Goal: Task Accomplishment & Management: Use online tool/utility

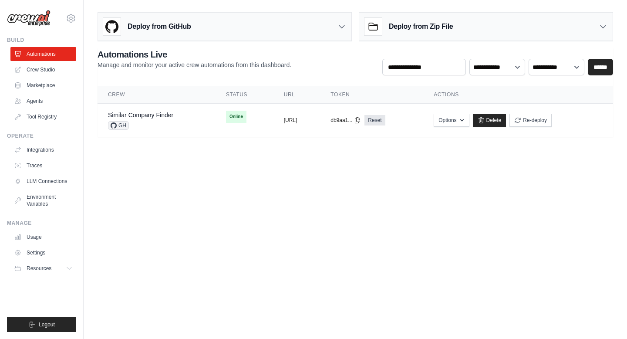
click at [174, 202] on body "[EMAIL_ADDRESS][DOMAIN_NAME] Settings Build Automations Crew Studio" at bounding box center [313, 169] width 627 height 339
click at [194, 164] on body "[EMAIL_ADDRESS][DOMAIN_NAME] Settings Build Automations Crew Studio" at bounding box center [313, 169] width 627 height 339
click at [126, 114] on link "Similar Company Finder" at bounding box center [140, 114] width 65 height 7
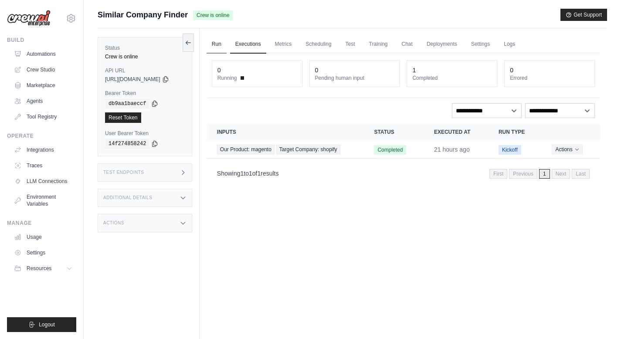
click at [222, 44] on link "Run" at bounding box center [216, 44] width 20 height 18
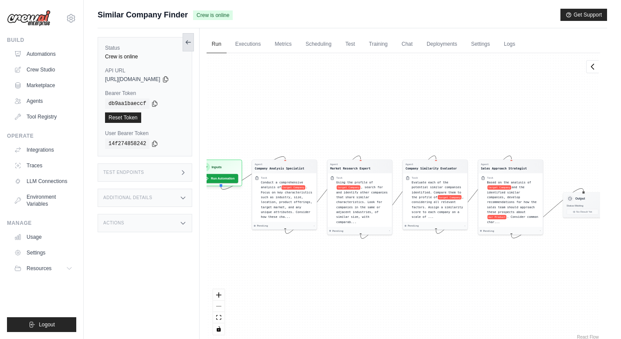
click at [192, 41] on icon at bounding box center [188, 42] width 7 height 7
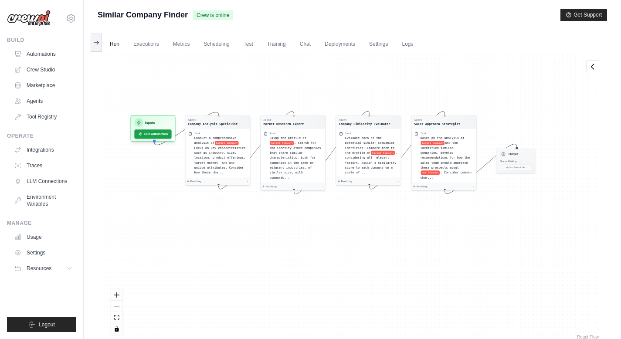
drag, startPoint x: 178, startPoint y: 261, endPoint x: 213, endPoint y: 217, distance: 56.7
click at [213, 217] on div "Agent Company Analysis Specialist Task Conduct a comprehensive analysis of targ…" at bounding box center [352, 197] width 495 height 288
click at [157, 132] on button "Run Automation" at bounding box center [152, 133] width 39 height 10
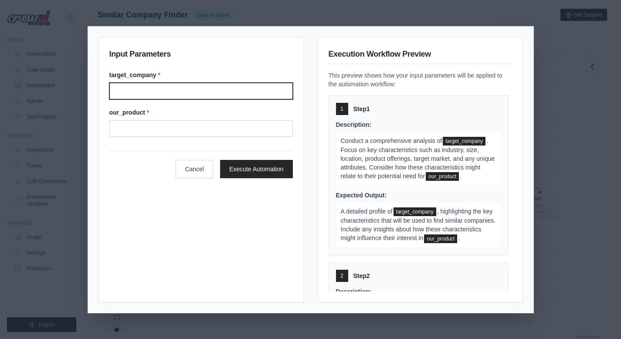
click at [187, 94] on input "Target company" at bounding box center [200, 91] width 183 height 17
type input "**********"
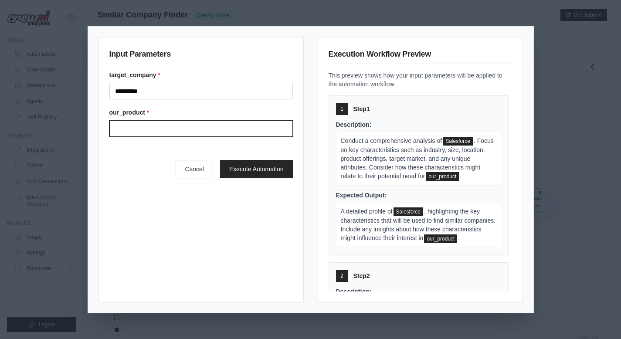
click at [143, 132] on input "Our product" at bounding box center [200, 128] width 183 height 17
type input "****"
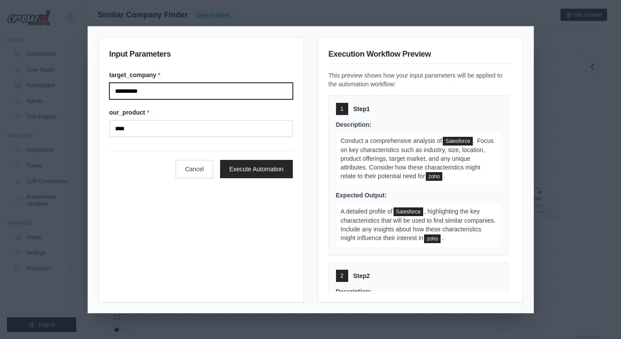
drag, startPoint x: 153, startPoint y: 91, endPoint x: 110, endPoint y: 90, distance: 43.6
click at [110, 90] on input "**********" at bounding box center [200, 91] width 183 height 17
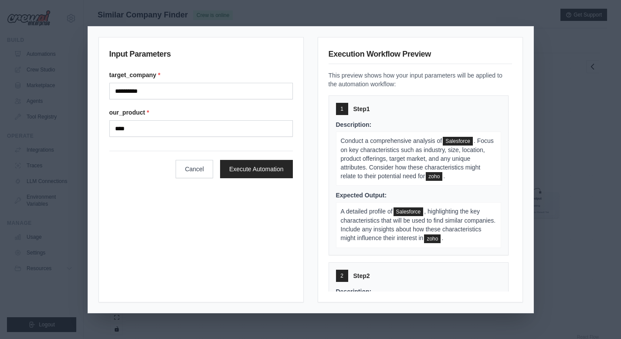
click at [278, 209] on div "**********" at bounding box center [200, 169] width 205 height 265
click at [273, 170] on button "Execute Automation" at bounding box center [256, 168] width 73 height 18
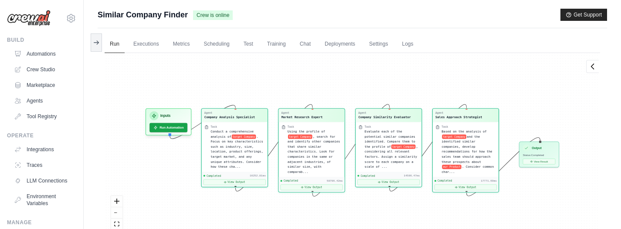
scroll to position [7366, 0]
click at [542, 153] on span "Status: Completed" at bounding box center [533, 154] width 21 height 3
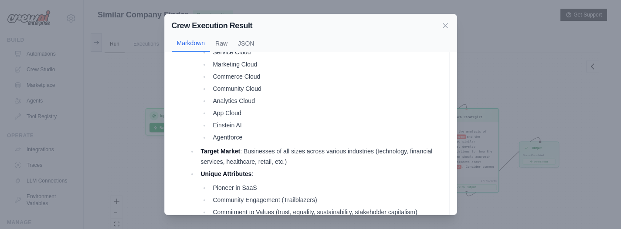
scroll to position [10, 0]
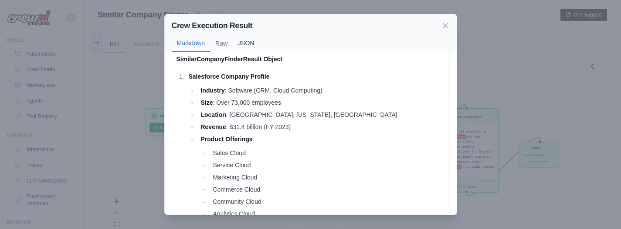
click at [246, 41] on button "JSON" at bounding box center [246, 43] width 27 height 17
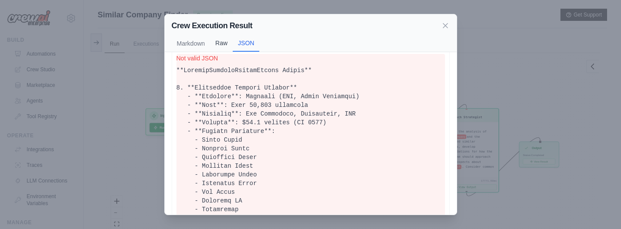
click at [225, 45] on button "Raw" at bounding box center [221, 43] width 23 height 17
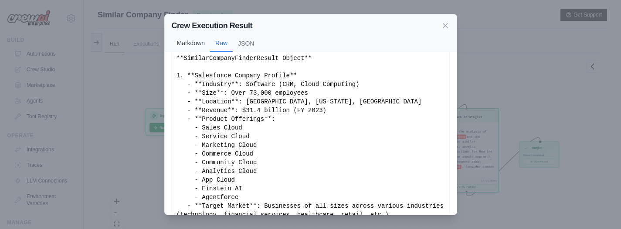
click at [192, 44] on button "Markdown" at bounding box center [191, 43] width 39 height 17
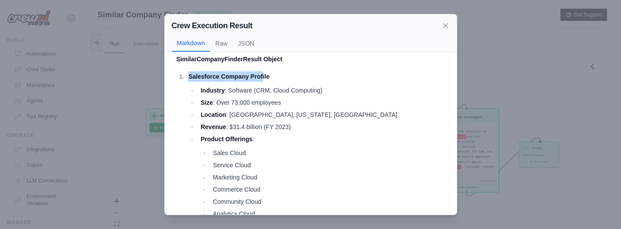
drag, startPoint x: 189, startPoint y: 78, endPoint x: 263, endPoint y: 78, distance: 74.0
click at [263, 78] on strong "Salesforce Company Profile" at bounding box center [228, 76] width 81 height 7
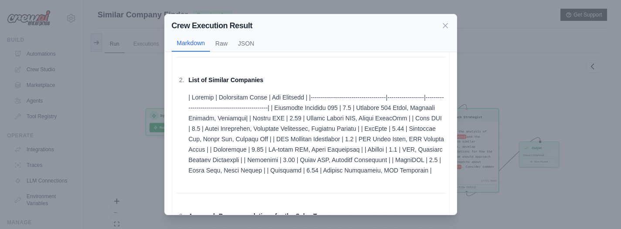
scroll to position [326, 0]
drag, startPoint x: 284, startPoint y: 107, endPoint x: 350, endPoint y: 107, distance: 65.8
click at [350, 107] on p at bounding box center [316, 134] width 256 height 84
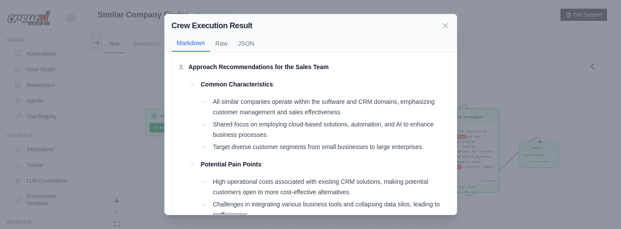
scroll to position [480, 0]
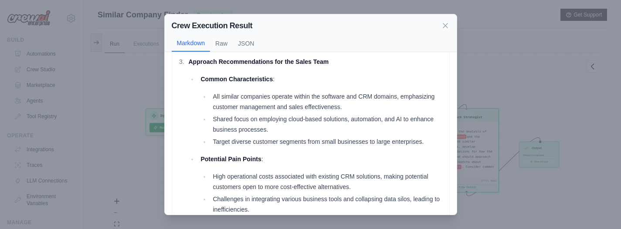
drag, startPoint x: 298, startPoint y: 29, endPoint x: 134, endPoint y: 43, distance: 164.4
click at [134, 43] on div "Crew Execution Result Markdown Raw JSON SimilarCompanyFinderResult Object Sales…" at bounding box center [310, 114] width 621 height 229
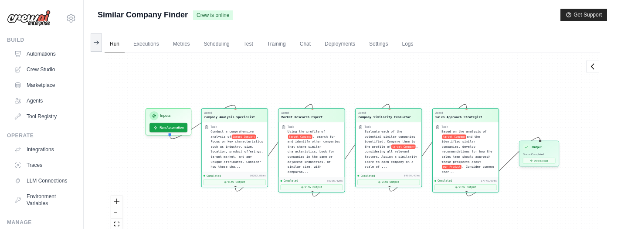
click at [537, 152] on div "Output Status: Completed View Result" at bounding box center [539, 154] width 40 height 26
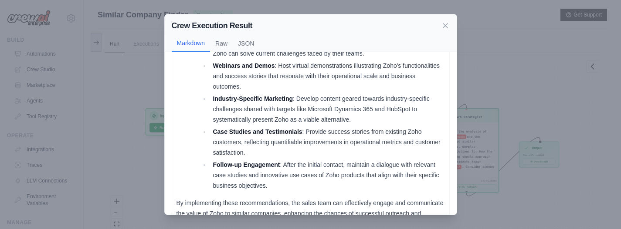
scroll to position [908, 0]
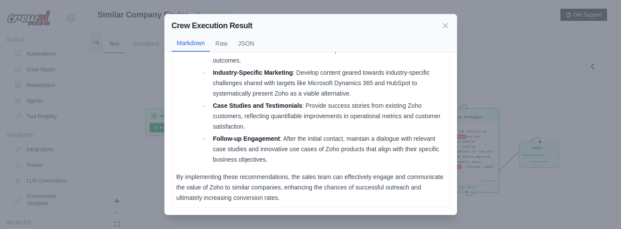
click at [257, 190] on p "By implementing these recommendations, the sales team can effectively engage an…" at bounding box center [310, 187] width 268 height 31
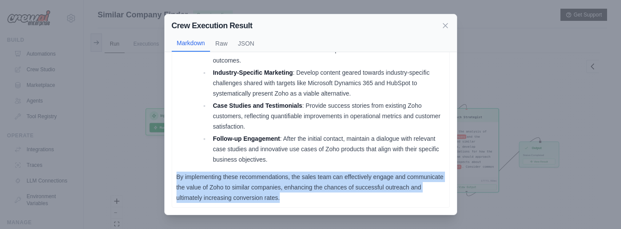
drag, startPoint x: 319, startPoint y: 199, endPoint x: 173, endPoint y: 173, distance: 148.2
click at [330, 177] on p "By implementing these recommendations, the sales team can effectively engage an…" at bounding box center [310, 187] width 268 height 31
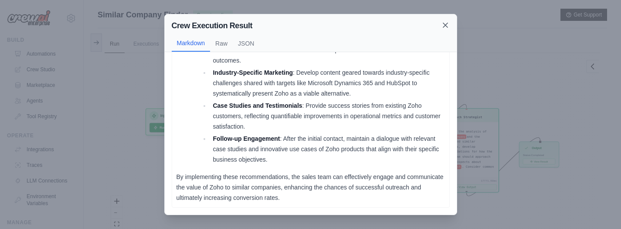
click at [445, 25] on icon at bounding box center [445, 25] width 4 height 4
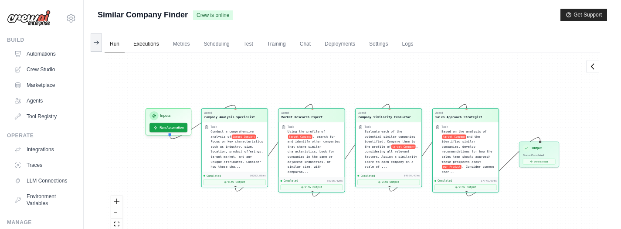
click at [142, 50] on link "Executions" at bounding box center [146, 44] width 36 height 18
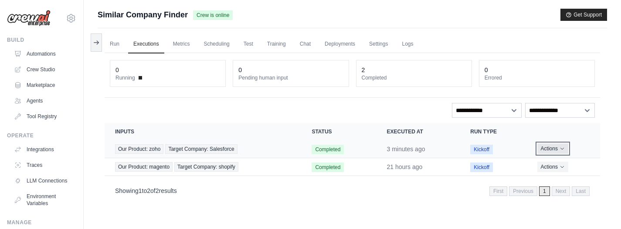
click at [564, 149] on icon "Actions for execution" at bounding box center [561, 148] width 5 height 5
click at [560, 164] on link "View Details" at bounding box center [561, 165] width 56 height 14
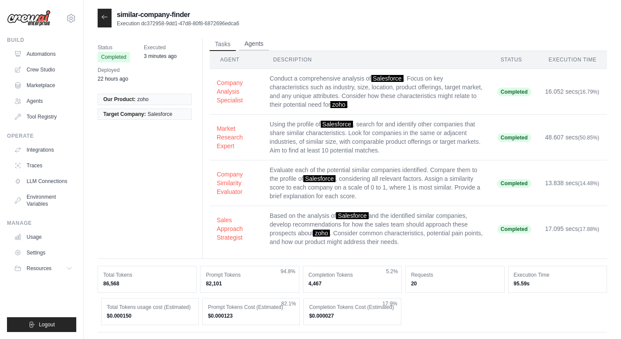
click at [254, 44] on button "Agents" at bounding box center [254, 43] width 30 height 13
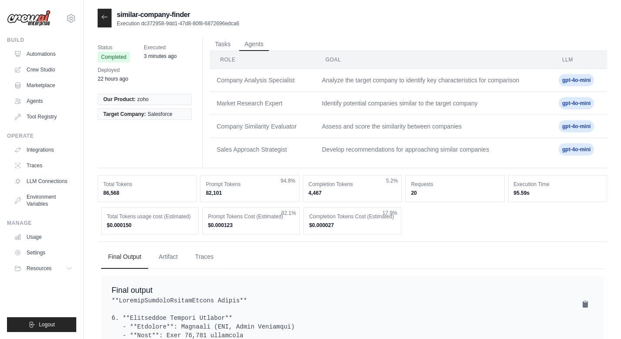
click at [101, 18] on icon at bounding box center [104, 16] width 7 height 7
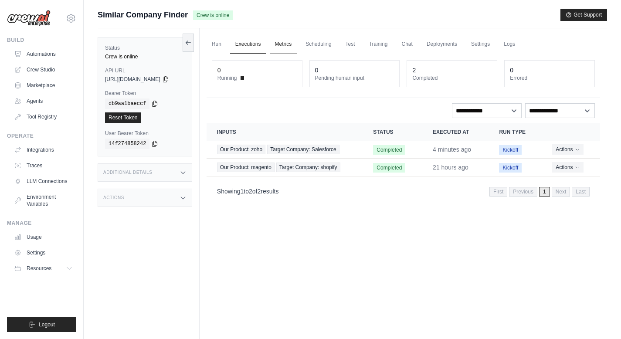
click at [294, 44] on link "Metrics" at bounding box center [283, 44] width 27 height 18
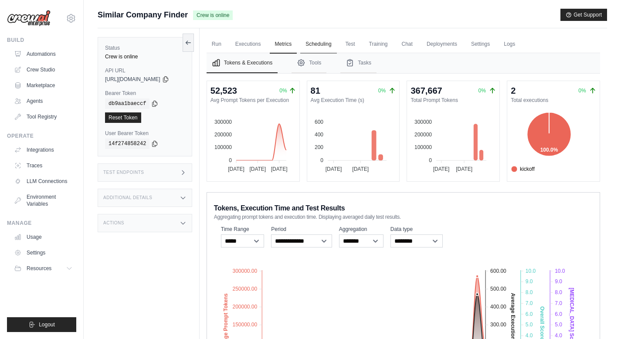
click at [331, 44] on link "Scheduling" at bounding box center [318, 44] width 36 height 18
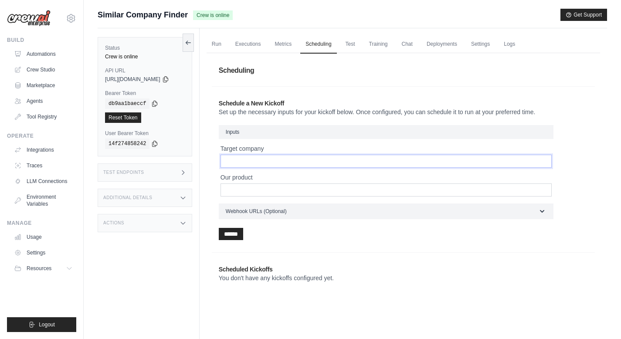
click at [268, 160] on input "Target company" at bounding box center [385, 161] width 331 height 13
click at [266, 189] on input "Our product" at bounding box center [385, 189] width 331 height 13
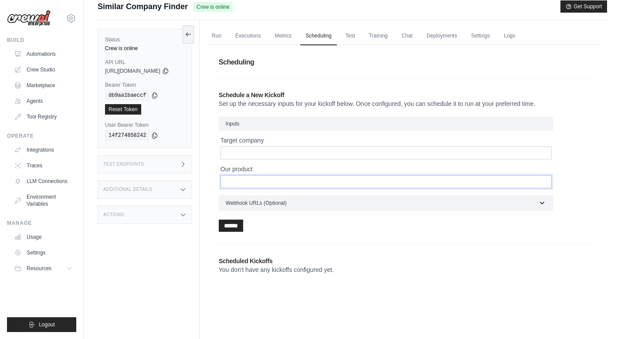
scroll to position [10, 0]
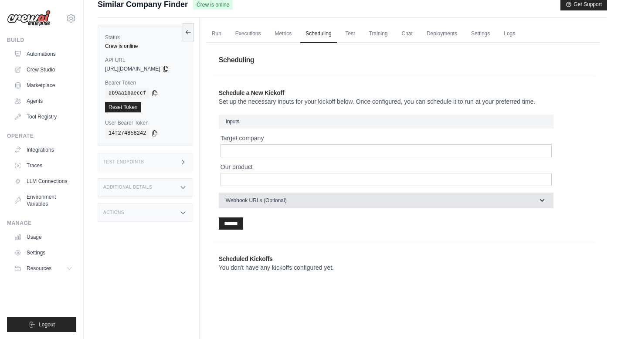
click at [287, 202] on span "Webhook URLs (Optional)" at bounding box center [256, 200] width 61 height 7
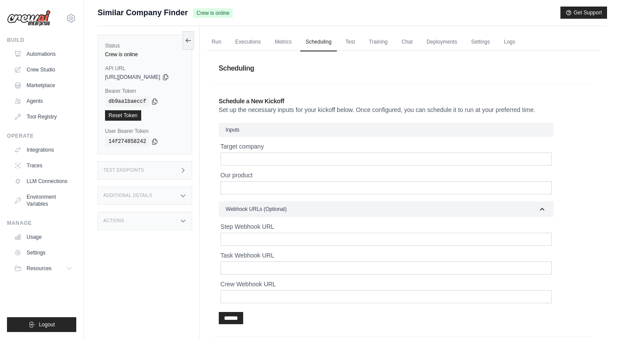
scroll to position [0, 0]
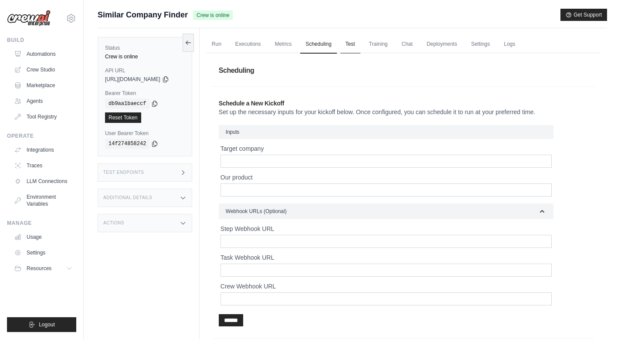
click at [358, 44] on link "Test" at bounding box center [350, 44] width 20 height 18
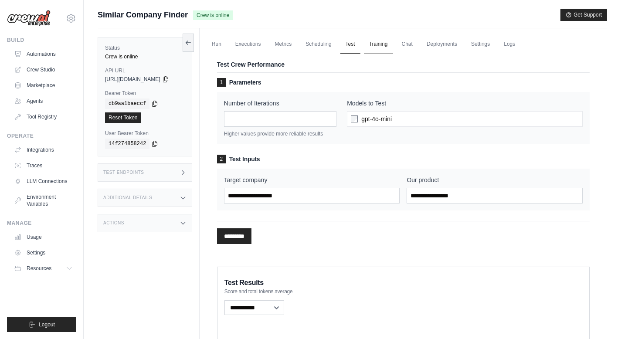
click at [388, 40] on link "Training" at bounding box center [378, 44] width 29 height 18
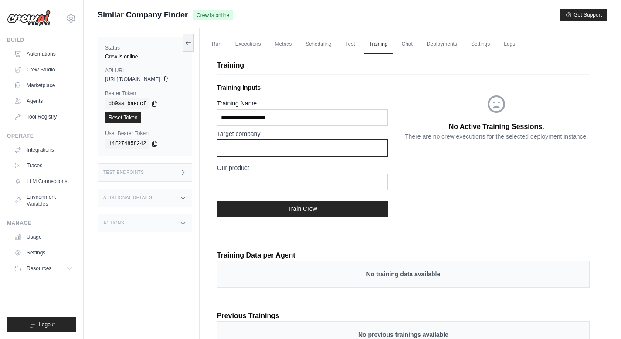
click at [263, 150] on input "text" at bounding box center [302, 148] width 171 height 17
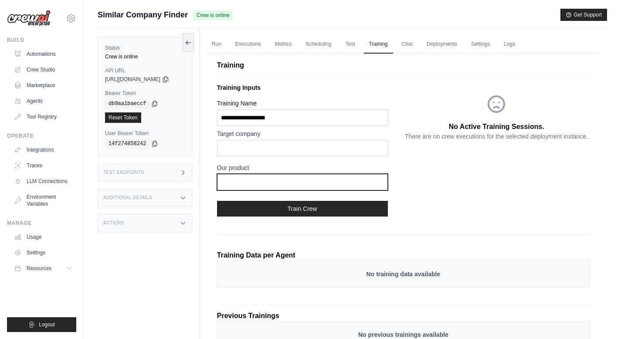
click at [255, 184] on input "text" at bounding box center [302, 182] width 171 height 17
click at [413, 44] on link "Chat" at bounding box center [406, 44] width 21 height 18
click at [413, 46] on link "Chat" at bounding box center [406, 44] width 21 height 18
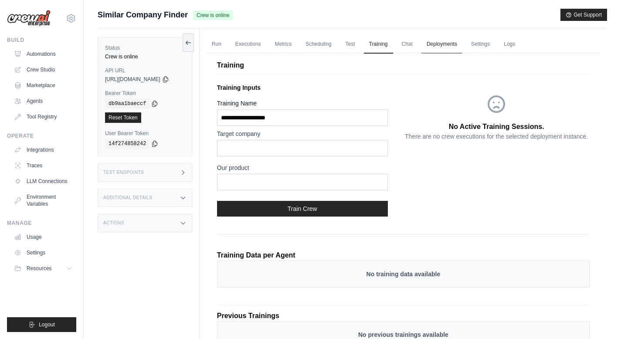
click at [454, 45] on link "Deployments" at bounding box center [441, 44] width 41 height 18
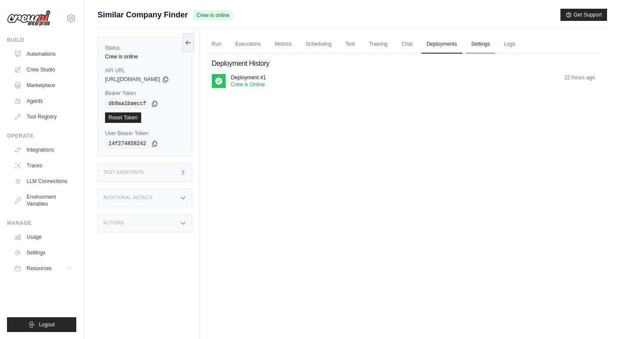
click at [485, 47] on link "Settings" at bounding box center [479, 44] width 29 height 18
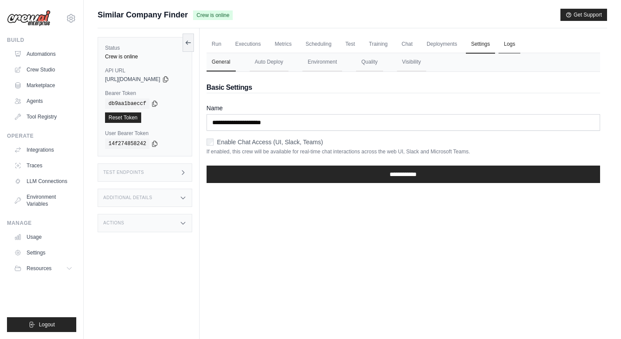
click at [520, 44] on link "Logs" at bounding box center [509, 44] width 22 height 18
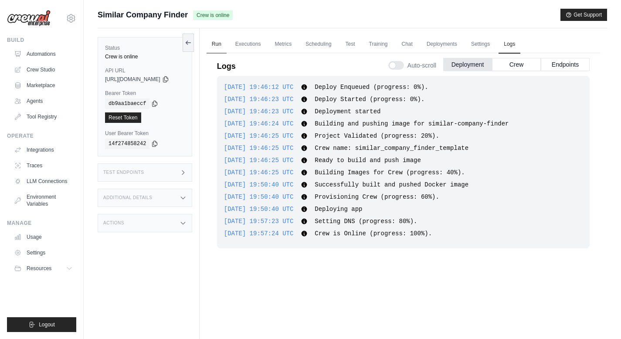
click at [221, 45] on link "Run" at bounding box center [216, 44] width 20 height 18
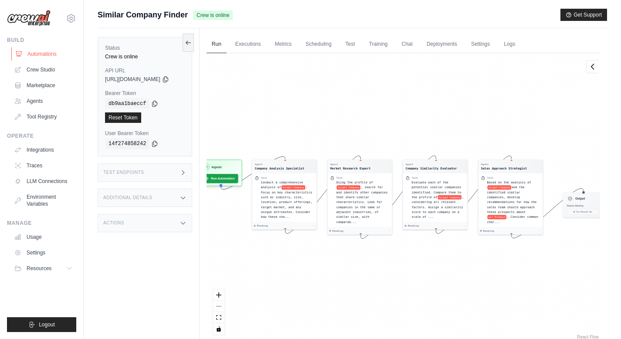
click at [44, 54] on link "Automations" at bounding box center [44, 54] width 66 height 14
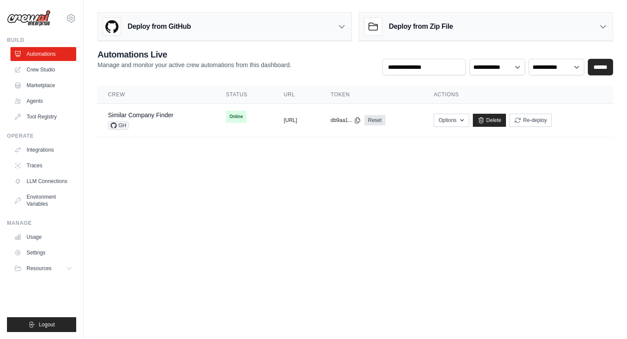
click at [189, 155] on main "Deploy from GitHub Deploy your project directly from GitHub. Select a repositor…" at bounding box center [355, 78] width 543 height 156
click at [45, 70] on link "Crew Studio" at bounding box center [44, 70] width 66 height 14
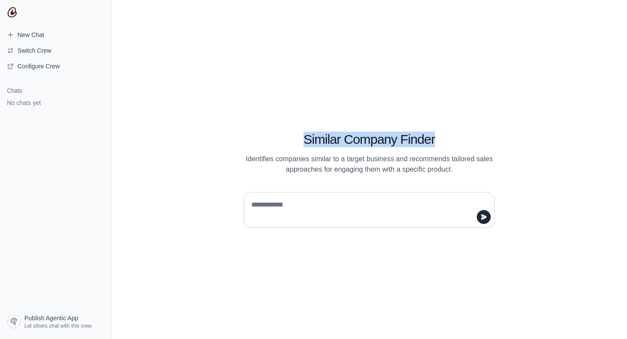
drag, startPoint x: 303, startPoint y: 135, endPoint x: 436, endPoint y: 136, distance: 133.2
click at [436, 136] on h1 "Similar Company Finder" at bounding box center [369, 140] width 251 height 16
click at [292, 143] on h1 "Similar Company Finder" at bounding box center [369, 140] width 251 height 16
drag, startPoint x: 300, startPoint y: 139, endPoint x: 443, endPoint y: 147, distance: 142.6
click at [451, 142] on h1 "Similar Company Finder" at bounding box center [369, 140] width 251 height 16
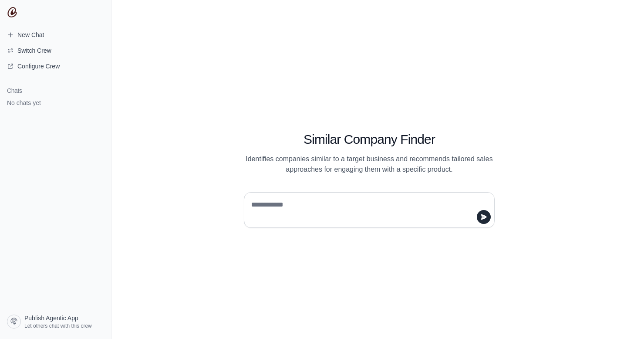
click at [298, 206] on textarea at bounding box center [367, 210] width 234 height 24
drag, startPoint x: 300, startPoint y: 206, endPoint x: 241, endPoint y: 204, distance: 58.8
click at [241, 204] on div at bounding box center [369, 206] width 293 height 43
click at [14, 11] on img at bounding box center [12, 12] width 10 height 10
click at [283, 243] on div "Similar Company Finder Identifies companies similar to a target business and re…" at bounding box center [369, 169] width 516 height 339
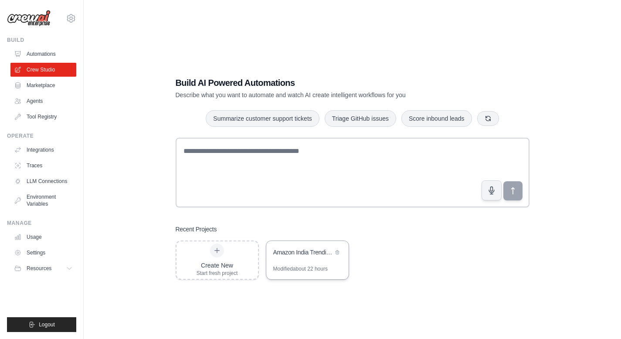
click at [299, 260] on div "Amazon India Trending Products Analyzer" at bounding box center [307, 253] width 82 height 24
click at [223, 267] on div "Create New" at bounding box center [216, 265] width 41 height 9
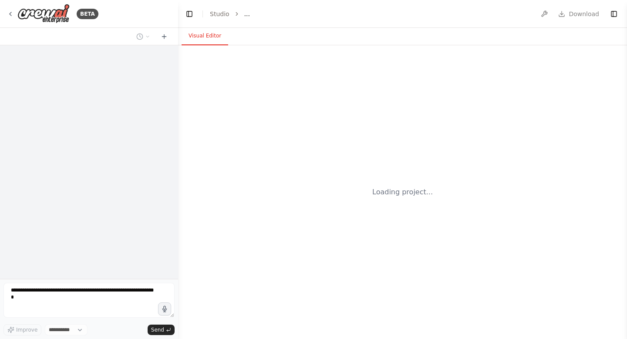
select select "****"
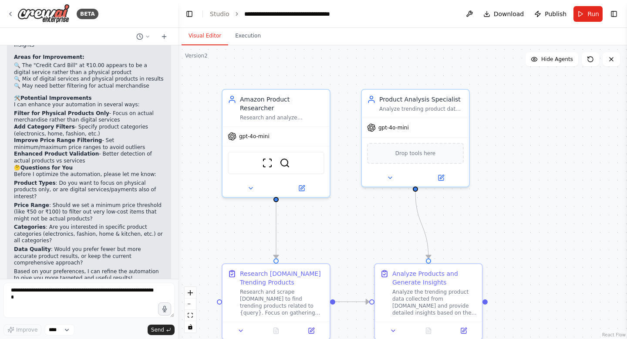
scroll to position [1240, 0]
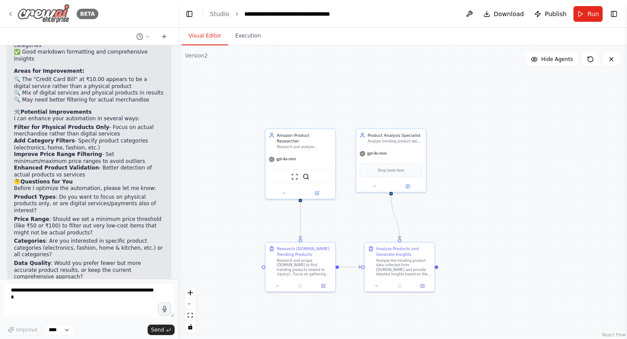
click at [12, 13] on icon at bounding box center [10, 13] width 7 height 7
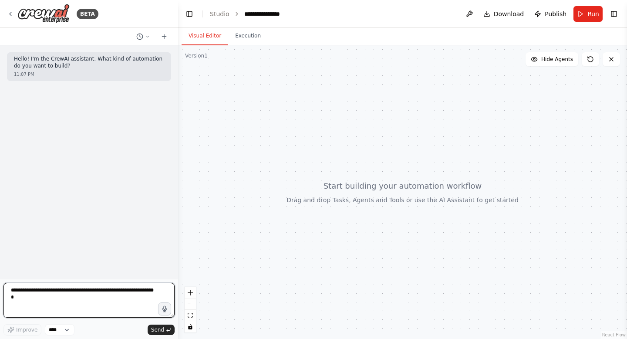
click at [40, 293] on textarea at bounding box center [88, 300] width 171 height 35
click at [32, 295] on textarea at bounding box center [88, 300] width 171 height 35
click at [22, 293] on textarea at bounding box center [88, 300] width 171 height 35
type textarea "**********"
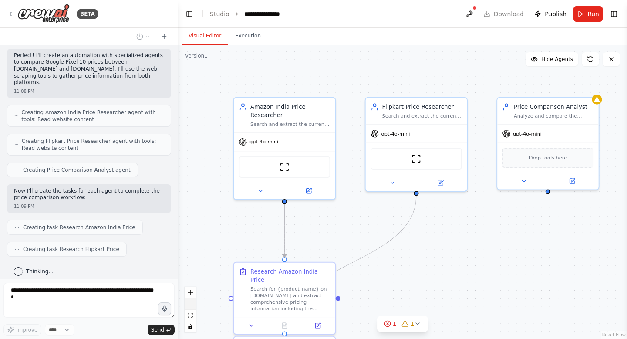
scroll to position [334, 0]
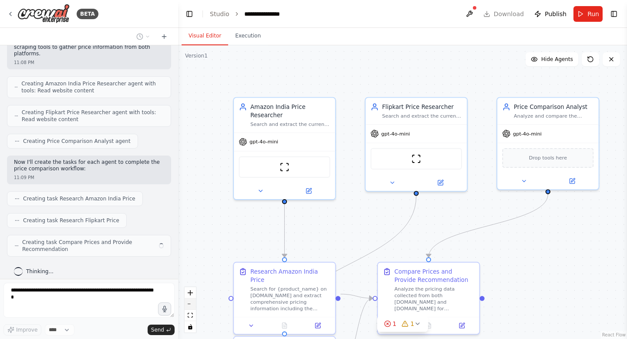
click at [190, 305] on button "zoom out" at bounding box center [190, 303] width 11 height 11
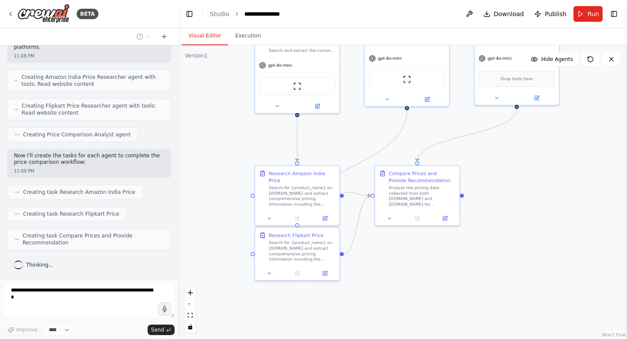
scroll to position [392, 0]
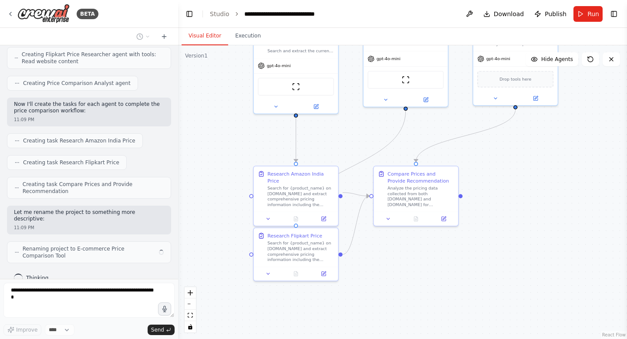
drag, startPoint x: 246, startPoint y: 232, endPoint x: 238, endPoint y: 147, distance: 84.9
click at [238, 147] on div ".deletable-edge-delete-btn { width: 20px; height: 20px; border: 0px solid #ffff…" at bounding box center [402, 191] width 449 height 293
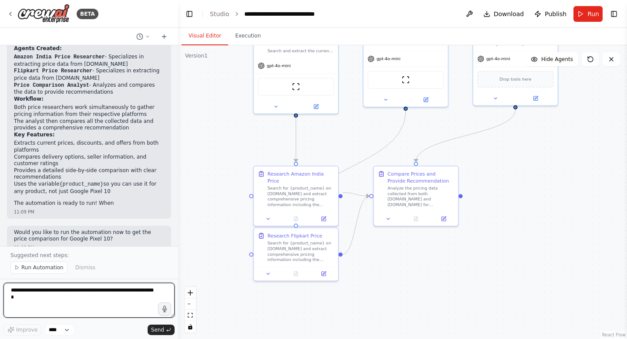
scroll to position [714, 0]
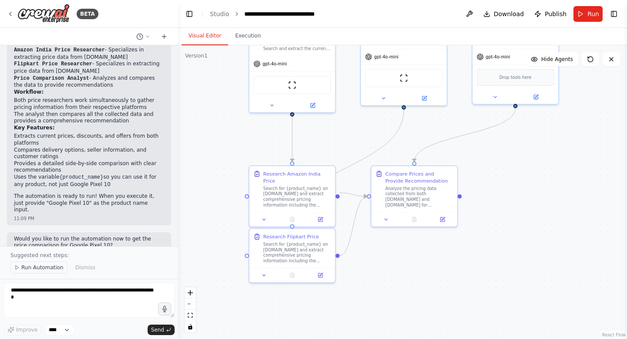
click at [30, 270] on span "Run Automation" at bounding box center [42, 267] width 42 height 7
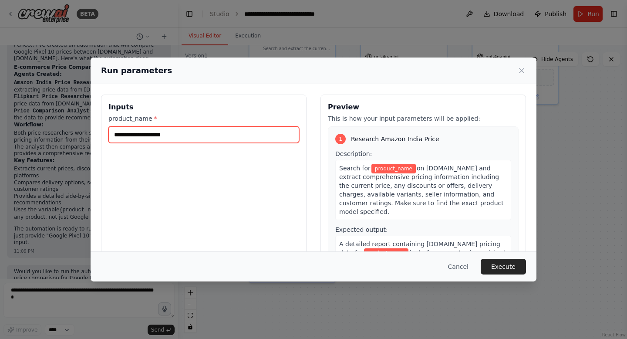
click at [164, 136] on input "product_name *" at bounding box center [203, 134] width 191 height 17
type input "**********"
drag, startPoint x: 431, startPoint y: 74, endPoint x: 390, endPoint y: 39, distance: 54.1
click at [390, 39] on div "**********" at bounding box center [313, 169] width 627 height 339
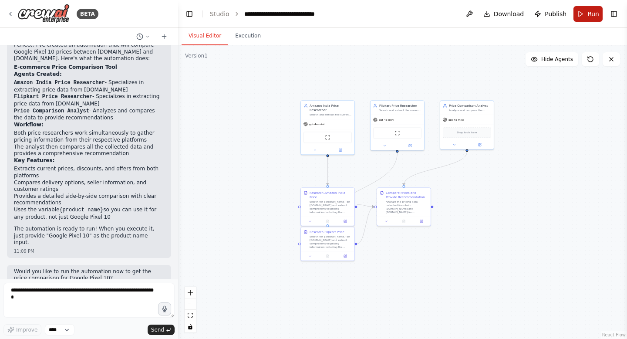
click at [581, 10] on button "Run" at bounding box center [587, 14] width 29 height 16
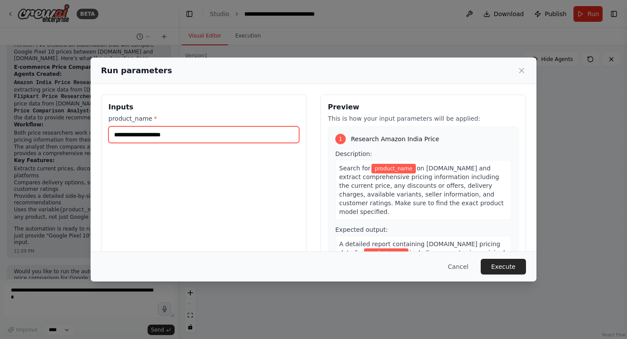
click at [182, 134] on input "product_name *" at bounding box center [203, 134] width 191 height 17
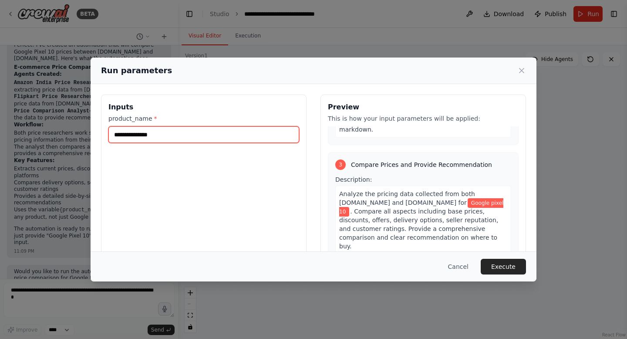
scroll to position [360, 0]
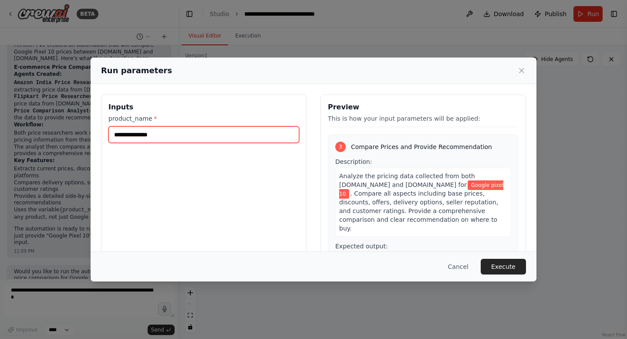
drag, startPoint x: 169, startPoint y: 135, endPoint x: 96, endPoint y: 134, distance: 73.2
click at [96, 134] on div "**********" at bounding box center [314, 197] width 446 height 227
type input "**********"
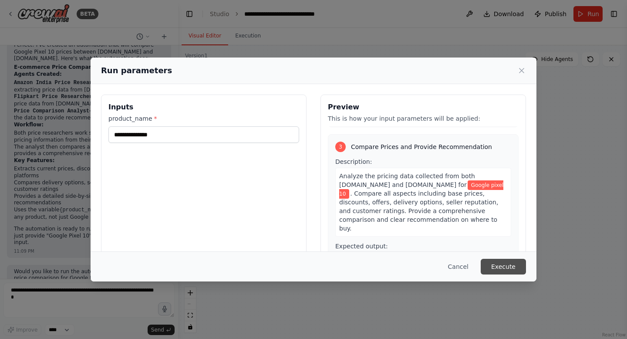
click at [499, 266] on button "Execute" at bounding box center [503, 267] width 45 height 16
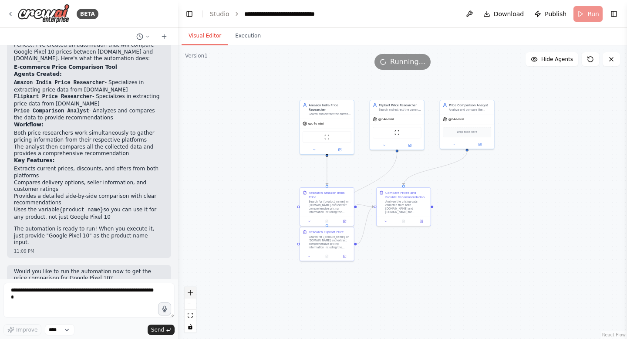
click at [193, 293] on button "zoom in" at bounding box center [190, 292] width 11 height 11
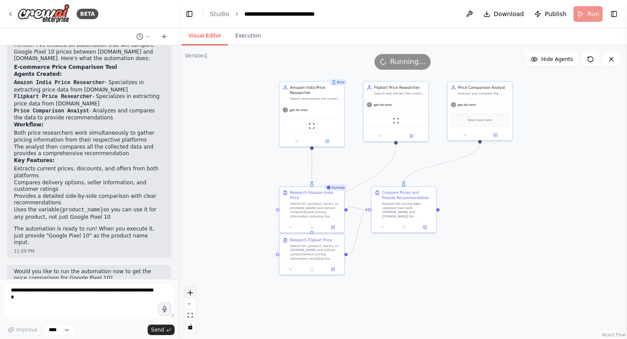
click at [190, 291] on icon "zoom in" at bounding box center [190, 292] width 5 height 5
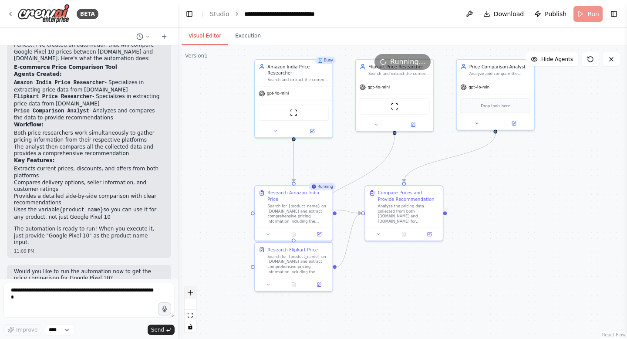
click at [190, 291] on icon "zoom in" at bounding box center [190, 292] width 5 height 5
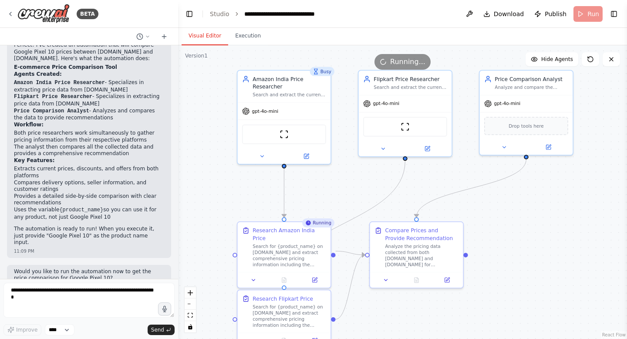
drag, startPoint x: 523, startPoint y: 196, endPoint x: 535, endPoint y: 233, distance: 39.4
click at [535, 233] on div ".deletable-edge-delete-btn { width: 20px; height: 20px; border: 0px solid #ffff…" at bounding box center [402, 191] width 449 height 293
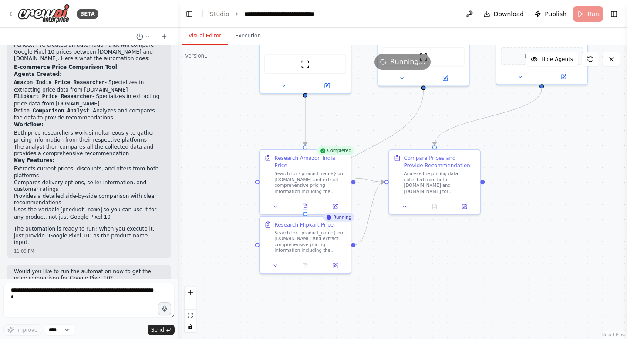
drag, startPoint x: 521, startPoint y: 244, endPoint x: 535, endPoint y: 175, distance: 69.8
click at [535, 175] on div ".deletable-edge-delete-btn { width: 20px; height: 20px; border: 0px solid #ffff…" at bounding box center [402, 191] width 449 height 293
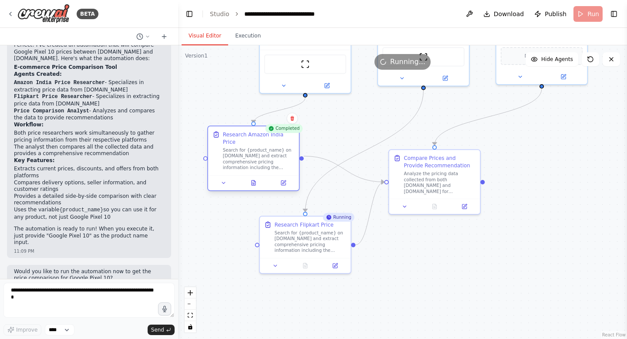
drag, startPoint x: 306, startPoint y: 170, endPoint x: 257, endPoint y: 145, distance: 54.9
click at [257, 147] on div "Search for {product_name} on Amazon.in and extract comprehensive pricing inform…" at bounding box center [259, 159] width 72 height 24
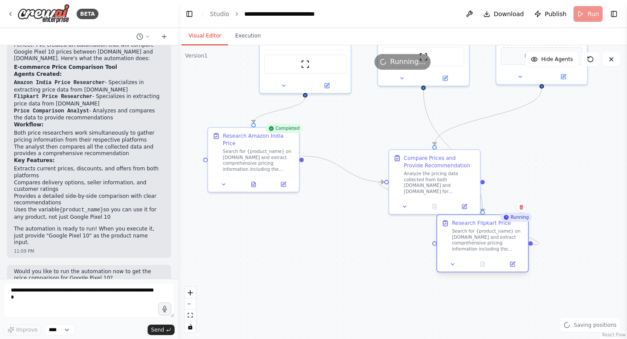
drag, startPoint x: 320, startPoint y: 241, endPoint x: 497, endPoint y: 243, distance: 176.8
click at [497, 243] on div "Search for {product_name} on Flipkart.com and extract comprehensive pricing inf…" at bounding box center [488, 240] width 72 height 24
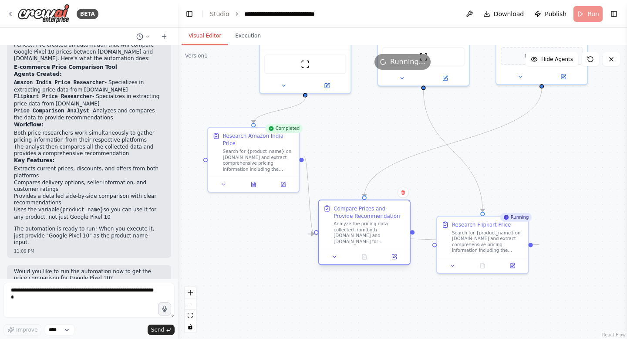
drag, startPoint x: 435, startPoint y: 190, endPoint x: 367, endPoint y: 240, distance: 84.4
click at [367, 240] on div "Analyze the pricing data collected from both Amazon.in and Flipkart.com for {pr…" at bounding box center [370, 233] width 72 height 24
click at [569, 169] on div ".deletable-edge-delete-btn { width: 20px; height: 20px; border: 0px solid #ffff…" at bounding box center [402, 191] width 449 height 293
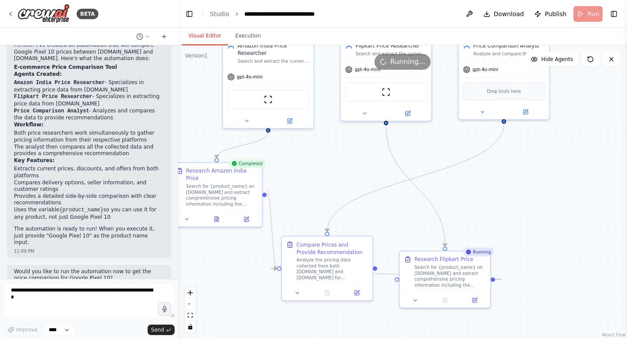
drag, startPoint x: 570, startPoint y: 142, endPoint x: 532, endPoint y: 177, distance: 51.5
click at [532, 177] on div ".deletable-edge-delete-btn { width: 20px; height: 20px; border: 0px solid #ffff…" at bounding box center [402, 191] width 449 height 293
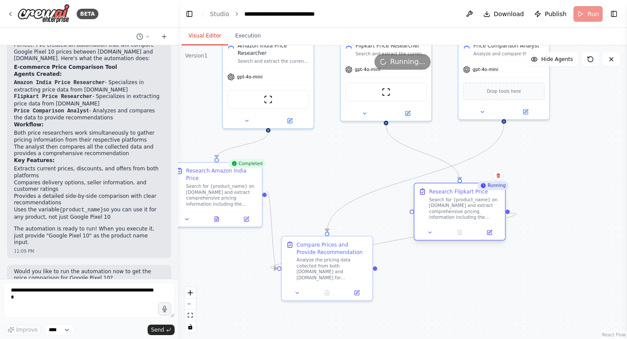
drag, startPoint x: 439, startPoint y: 270, endPoint x: 455, endPoint y: 200, distance: 71.5
click at [455, 200] on div "Search for {product_name} on Flipkart.com and extract comprehensive pricing inf…" at bounding box center [464, 208] width 71 height 24
click at [567, 239] on div ".deletable-edge-delete-btn { width: 20px; height: 20px; border: 0px solid #ffff…" at bounding box center [402, 191] width 449 height 293
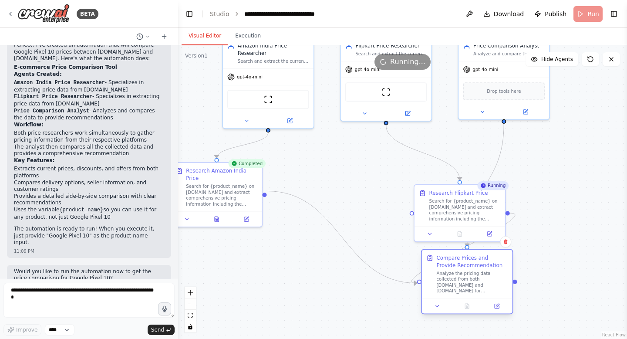
drag, startPoint x: 335, startPoint y: 251, endPoint x: 478, endPoint y: 265, distance: 143.5
click at [478, 265] on div "Compare Prices and Provide Recommendation" at bounding box center [471, 261] width 71 height 15
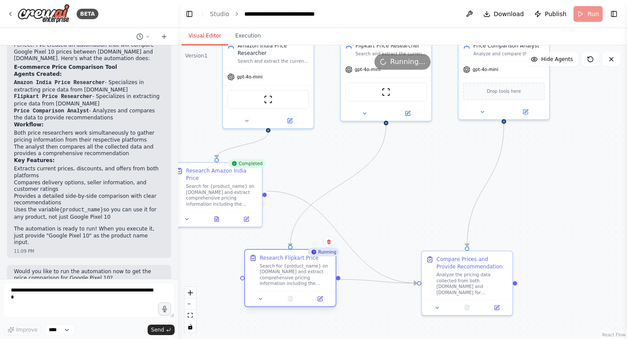
drag, startPoint x: 443, startPoint y: 216, endPoint x: 276, endPoint y: 280, distance: 179.0
click at [276, 280] on div "Search for {product_name} on Flipkart.com and extract comprehensive pricing inf…" at bounding box center [295, 275] width 71 height 24
click at [586, 207] on div ".deletable-edge-delete-btn { width: 20px; height: 20px; border: 0px solid #ffff…" at bounding box center [402, 191] width 449 height 293
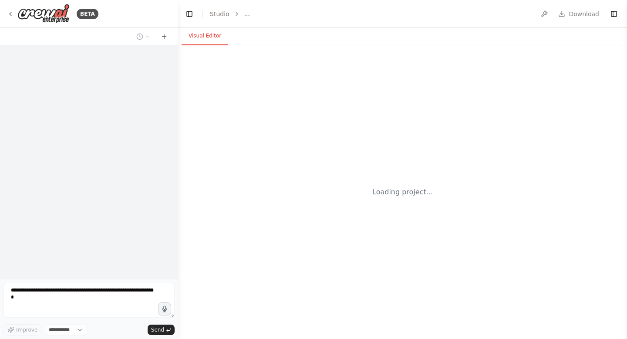
select select "****"
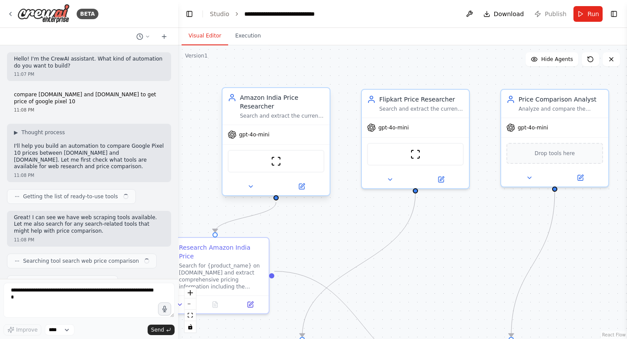
scroll to position [681, 0]
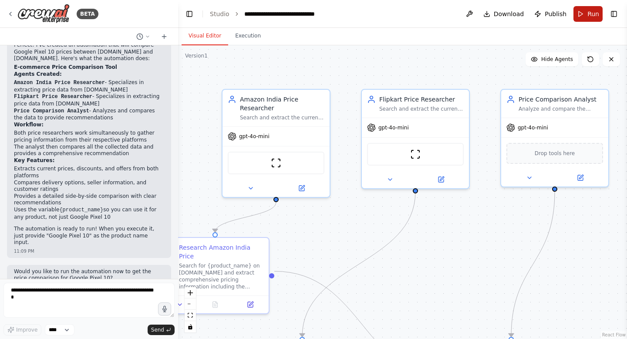
click at [580, 13] on button "Run" at bounding box center [587, 14] width 29 height 16
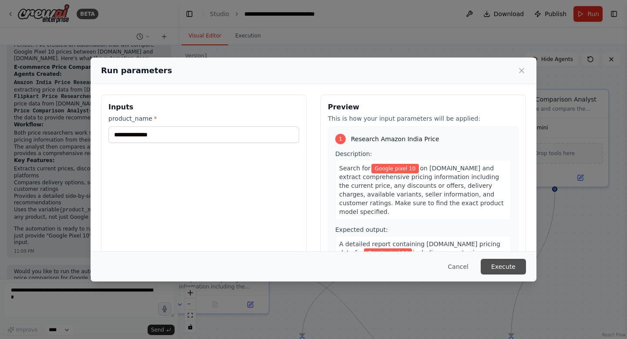
click at [501, 266] on button "Execute" at bounding box center [503, 267] width 45 height 16
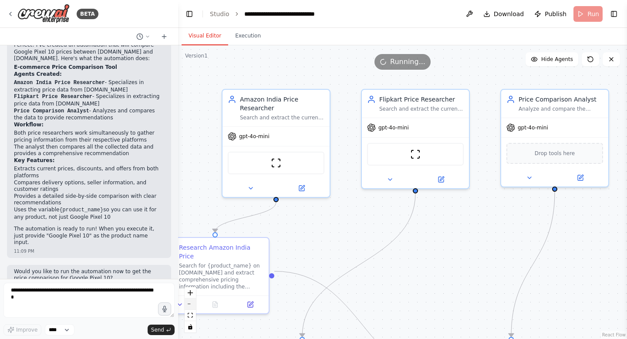
click at [189, 304] on button "zoom out" at bounding box center [190, 303] width 11 height 11
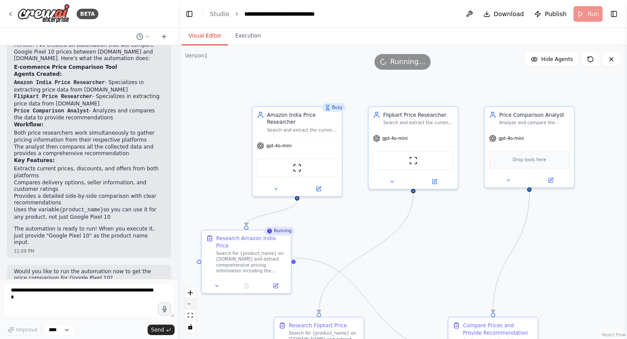
click at [190, 304] on icon "zoom out" at bounding box center [190, 304] width 5 height 1
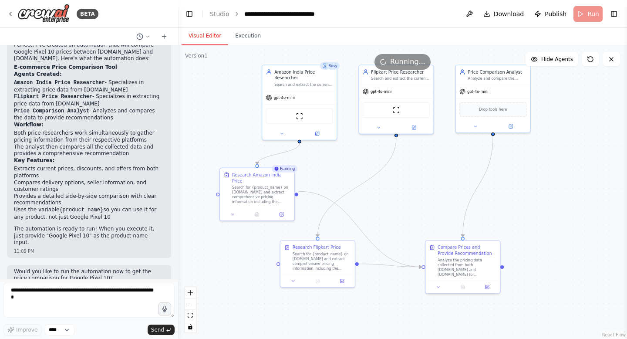
drag, startPoint x: 440, startPoint y: 247, endPoint x: 425, endPoint y: 192, distance: 57.8
click at [425, 192] on div ".deletable-edge-delete-btn { width: 20px; height: 20px; border: 0px solid #ffff…" at bounding box center [402, 191] width 449 height 293
click at [377, 126] on icon at bounding box center [378, 126] width 5 height 5
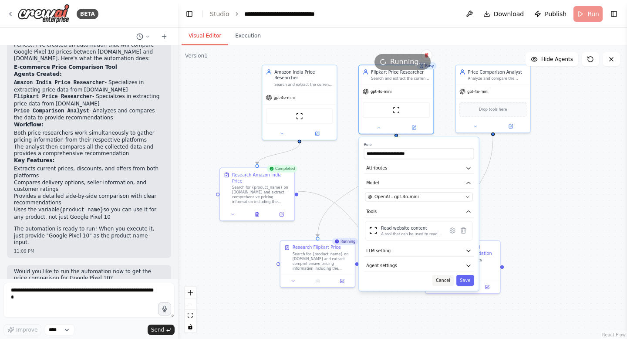
click at [443, 279] on button "Cancel" at bounding box center [443, 280] width 22 height 11
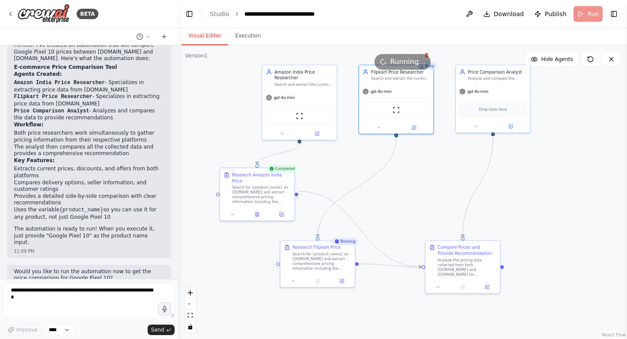
click at [347, 243] on div "Running" at bounding box center [345, 241] width 26 height 7
click at [410, 90] on div "gpt-4o-mini" at bounding box center [396, 90] width 74 height 13
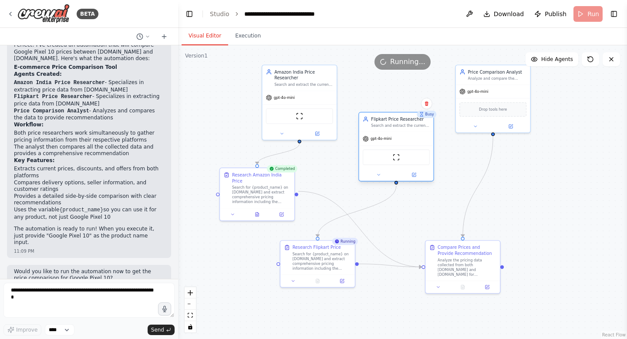
drag, startPoint x: 406, startPoint y: 96, endPoint x: 405, endPoint y: 145, distance: 48.3
click at [405, 145] on div "gpt-4o-mini" at bounding box center [396, 138] width 74 height 13
click at [427, 103] on icon at bounding box center [426, 103] width 3 height 5
click at [396, 107] on button "Confirm" at bounding box center [401, 103] width 31 height 10
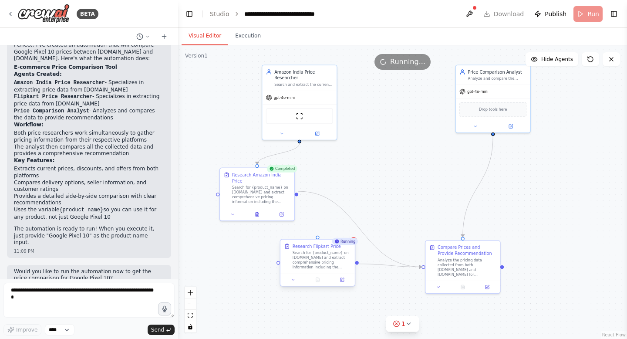
click at [327, 251] on div "Search for {product_name} on Flipkart.com and extract comprehensive pricing inf…" at bounding box center [322, 259] width 59 height 19
click at [349, 232] on icon at bounding box center [347, 231] width 5 height 5
click at [347, 230] on icon at bounding box center [347, 231] width 3 height 5
click at [348, 232] on icon at bounding box center [347, 231] width 3 height 5
click at [323, 232] on button "Confirm" at bounding box center [323, 231] width 31 height 10
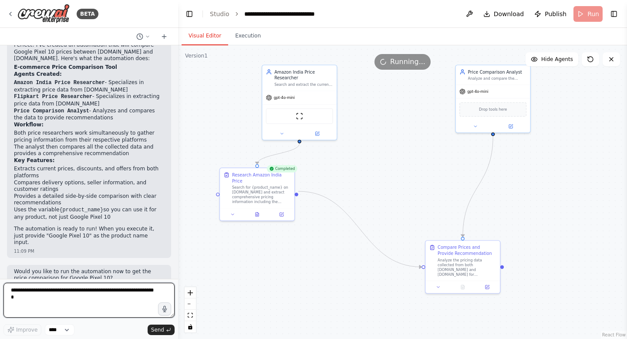
click at [19, 296] on textarea at bounding box center [88, 300] width 171 height 35
type textarea "*"
type textarea "**********"
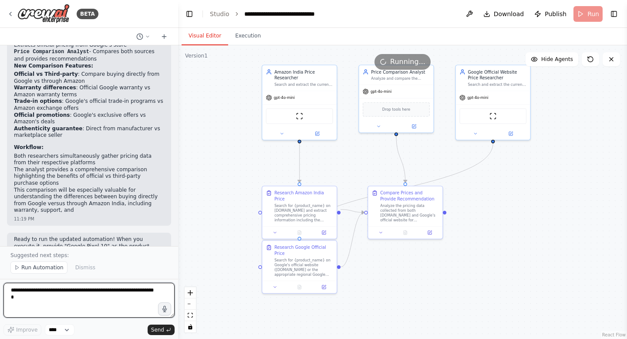
scroll to position [1383, 0]
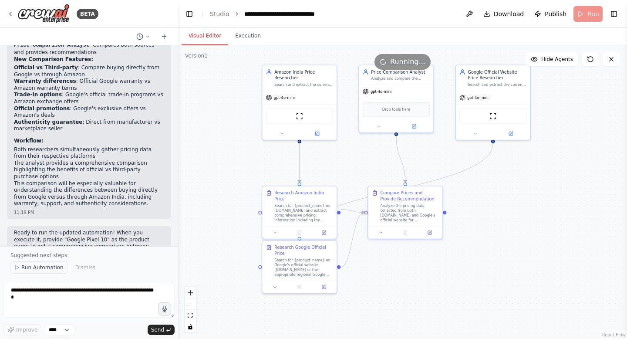
click at [32, 267] on span "Run Automation" at bounding box center [42, 267] width 42 height 7
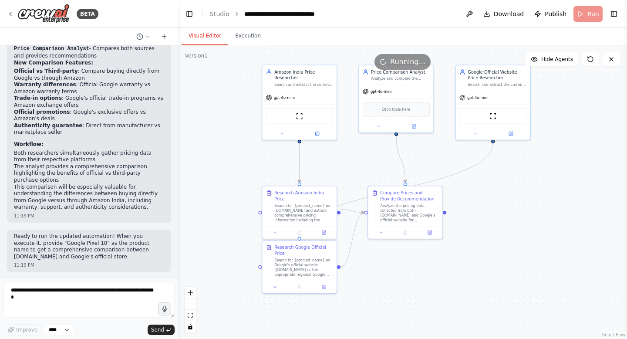
scroll to position [1350, 0]
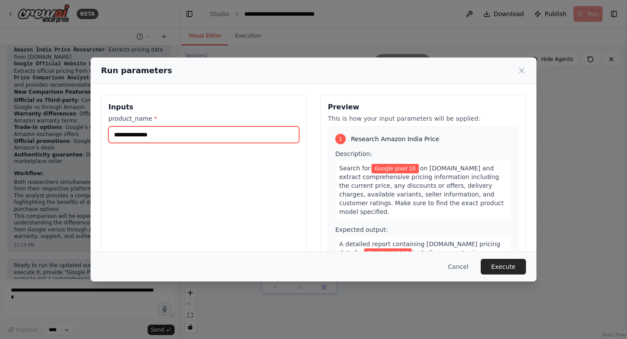
click at [172, 135] on input "**********" at bounding box center [203, 134] width 191 height 17
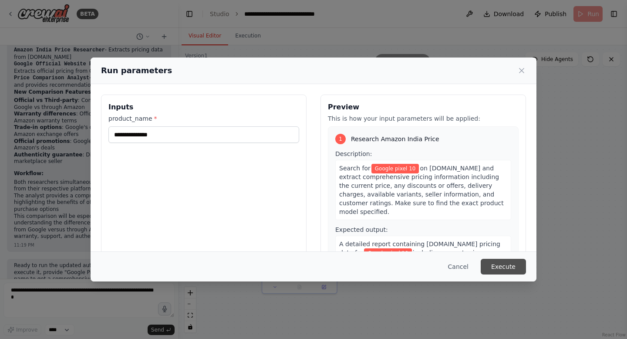
click at [513, 264] on button "Execute" at bounding box center [503, 267] width 45 height 16
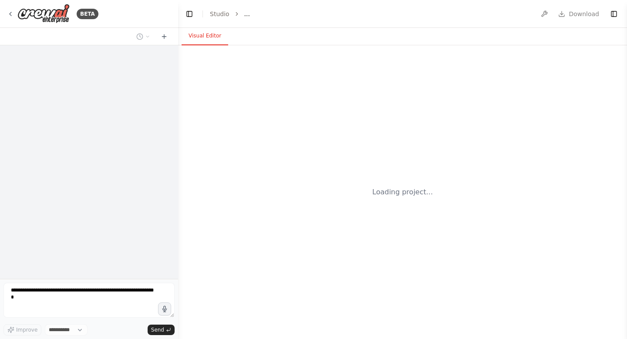
select select "****"
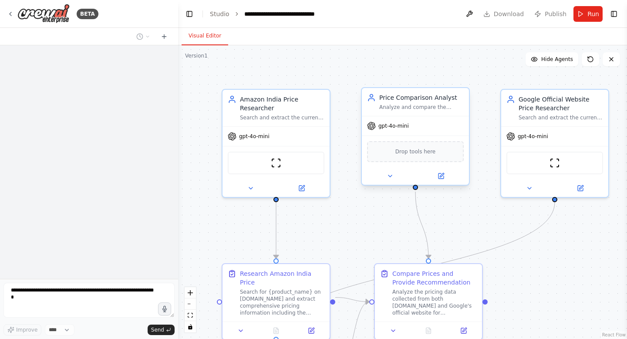
scroll to position [1350, 0]
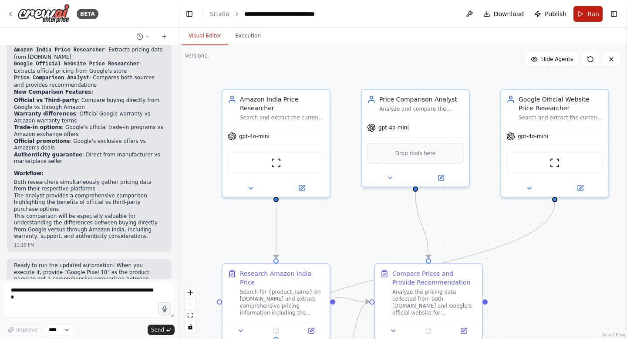
click at [589, 15] on span "Run" at bounding box center [593, 14] width 12 height 9
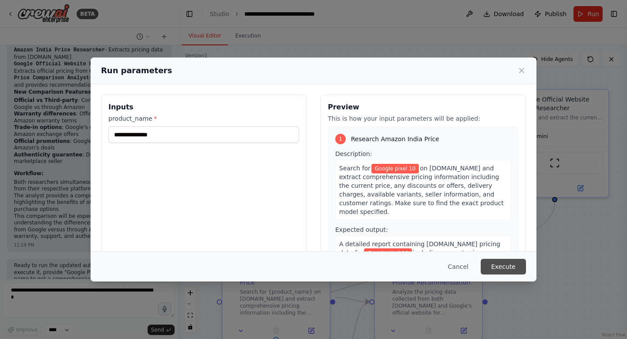
click at [493, 265] on button "Execute" at bounding box center [503, 267] width 45 height 16
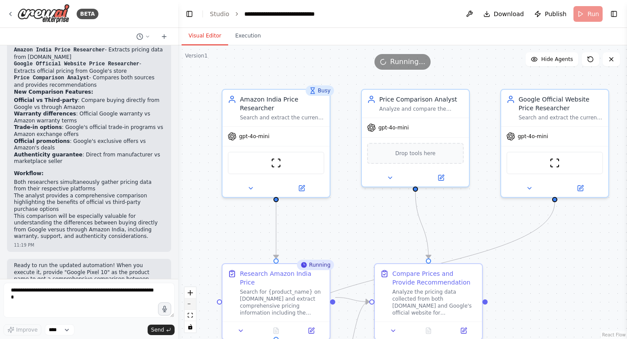
click at [194, 303] on button "zoom out" at bounding box center [190, 303] width 11 height 11
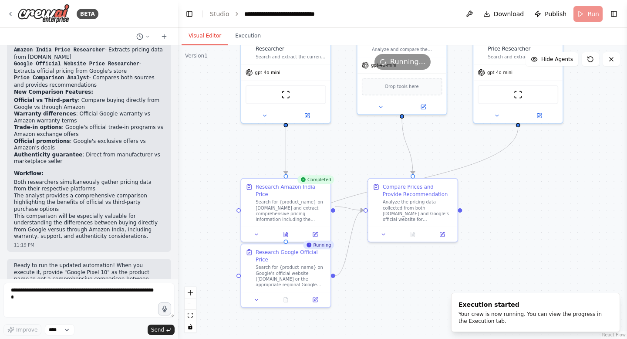
drag, startPoint x: 505, startPoint y: 266, endPoint x: 494, endPoint y: 192, distance: 74.5
click at [494, 192] on div ".deletable-edge-delete-btn { width: 20px; height: 20px; border: 0px solid #ffff…" at bounding box center [402, 191] width 449 height 293
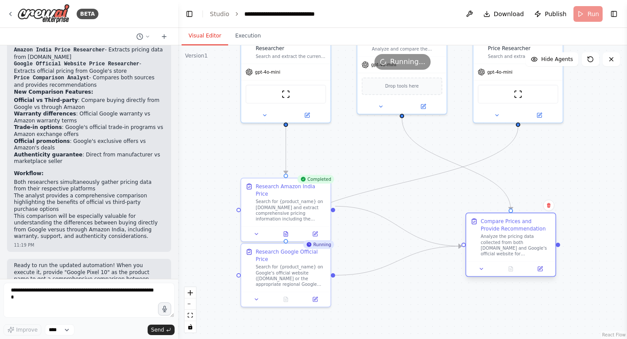
drag, startPoint x: 422, startPoint y: 202, endPoint x: 519, endPoint y: 240, distance: 104.8
click at [519, 240] on div "Analyze the pricing data collected from both Amazon.in and Google's official we…" at bounding box center [516, 244] width 71 height 23
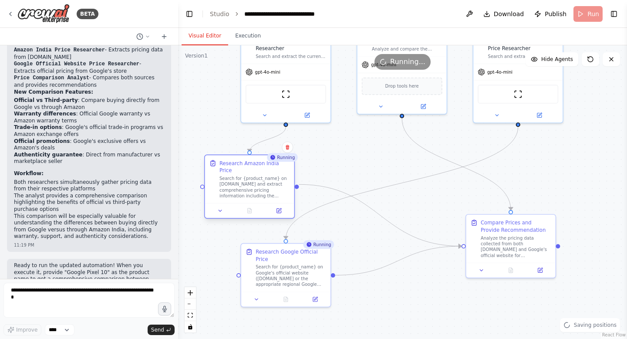
drag, startPoint x: 282, startPoint y: 193, endPoint x: 249, endPoint y: 172, distance: 39.0
click at [249, 175] on div "Search for {product_name} on Amazon.in and extract comprehensive pricing inform…" at bounding box center [254, 186] width 71 height 23
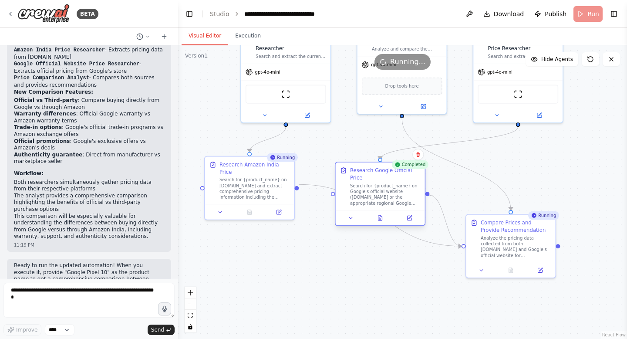
drag, startPoint x: 288, startPoint y: 268, endPoint x: 385, endPoint y: 186, distance: 127.3
click at [385, 186] on div "Search for {product_name} on Google's official website (store.google.com or the…" at bounding box center [385, 194] width 71 height 23
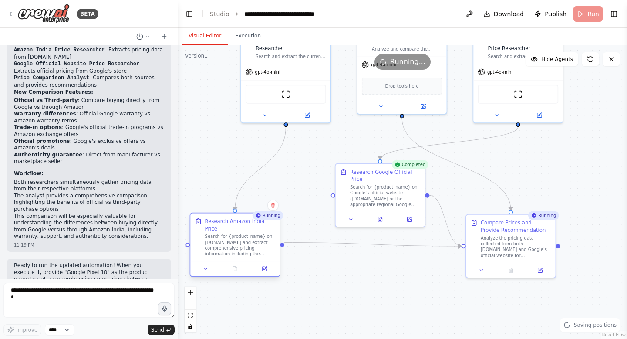
drag, startPoint x: 250, startPoint y: 195, endPoint x: 238, endPoint y: 253, distance: 59.2
click at [238, 253] on div "Research Amazon India Price Search for {product_name} on Amazon.in and extract …" at bounding box center [234, 237] width 89 height 48
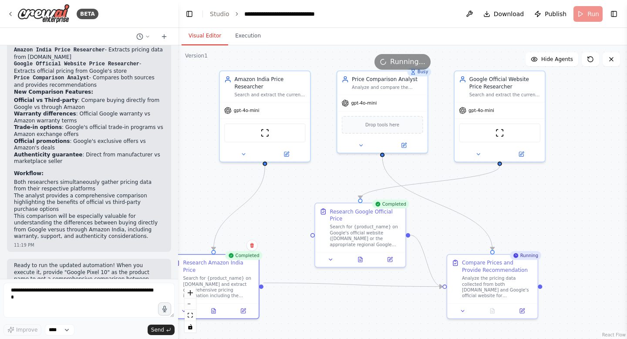
drag, startPoint x: 601, startPoint y: 170, endPoint x: 584, endPoint y: 209, distance: 43.3
click at [584, 209] on div ".deletable-edge-delete-btn { width: 20px; height: 20px; border: 0px solid #ffff…" at bounding box center [402, 191] width 449 height 293
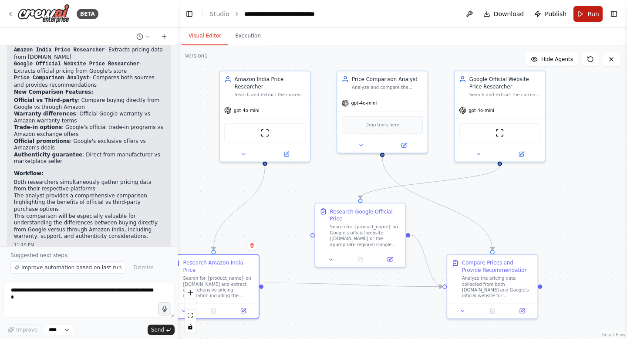
click at [586, 16] on button "Run" at bounding box center [587, 14] width 29 height 16
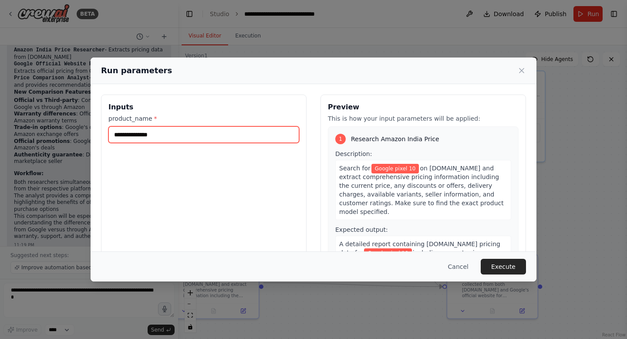
drag, startPoint x: 158, startPoint y: 136, endPoint x: 151, endPoint y: 136, distance: 6.5
click at [151, 136] on input "**********" at bounding box center [203, 134] width 191 height 17
click at [189, 136] on input "*********" at bounding box center [203, 134] width 191 height 17
type input "**********"
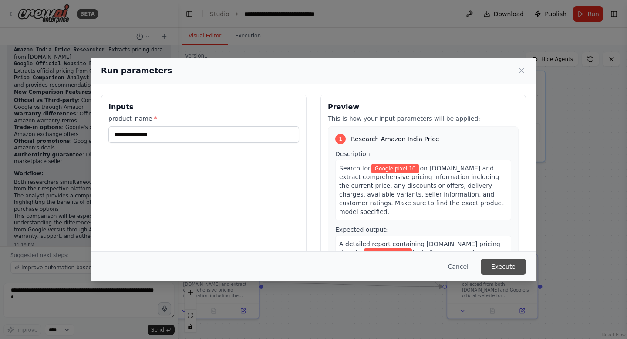
click at [505, 268] on button "Execute" at bounding box center [503, 267] width 45 height 16
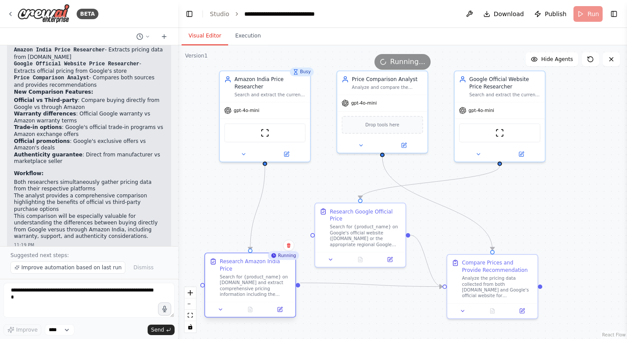
drag, startPoint x: 217, startPoint y: 257, endPoint x: 252, endPoint y: 256, distance: 34.4
click at [252, 256] on div "Research Amazon India Price Search for {product_name} on Amazon.in and extract …" at bounding box center [250, 277] width 90 height 48
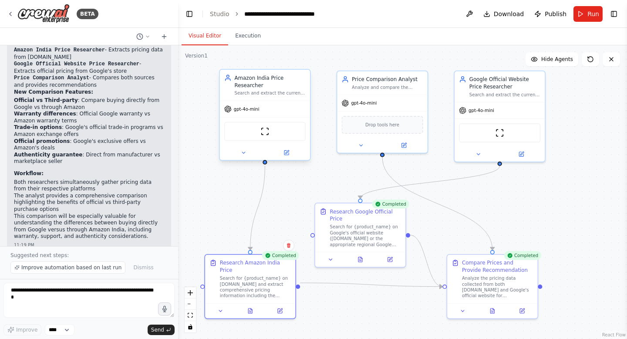
click at [254, 112] on div "gpt-4o-mini" at bounding box center [241, 108] width 35 height 7
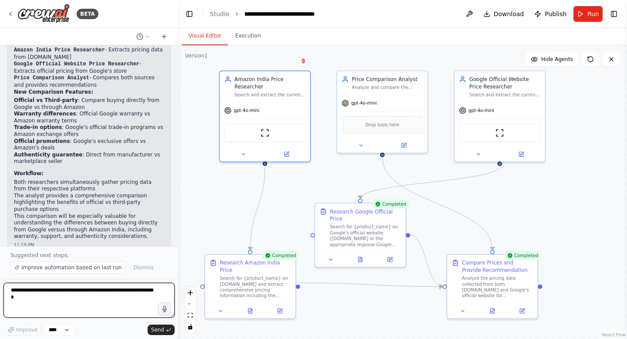
click at [38, 297] on textarea at bounding box center [88, 300] width 171 height 35
click at [68, 330] on select "****" at bounding box center [60, 329] width 30 height 11
click at [67, 330] on select "****" at bounding box center [60, 329] width 30 height 11
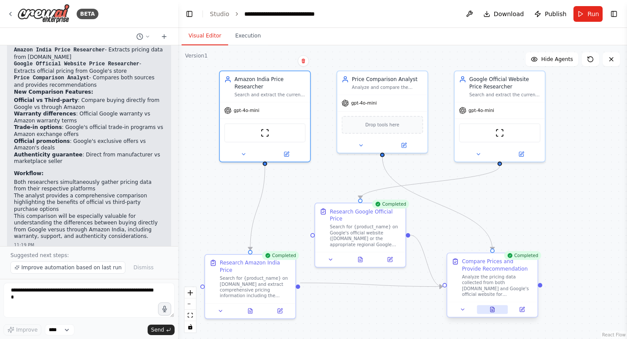
click at [495, 311] on icon at bounding box center [492, 310] width 6 height 6
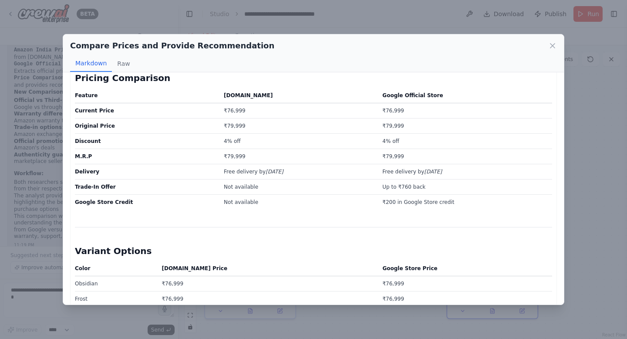
scroll to position [117, 0]
drag, startPoint x: 235, startPoint y: 186, endPoint x: 214, endPoint y: 185, distance: 20.9
click at [219, 185] on td "Not available" at bounding box center [298, 186] width 159 height 15
drag, startPoint x: 395, startPoint y: 188, endPoint x: 427, endPoint y: 187, distance: 32.2
click at [427, 187] on td "Up to ₹760 back" at bounding box center [464, 186] width 175 height 15
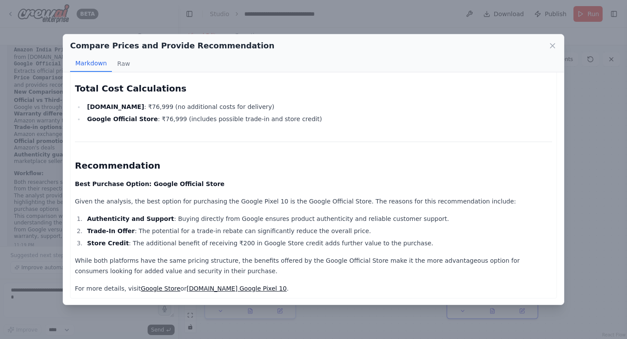
scroll to position [965, 0]
click at [218, 288] on link "Amazon.in Google Pixel 10" at bounding box center [237, 287] width 100 height 7
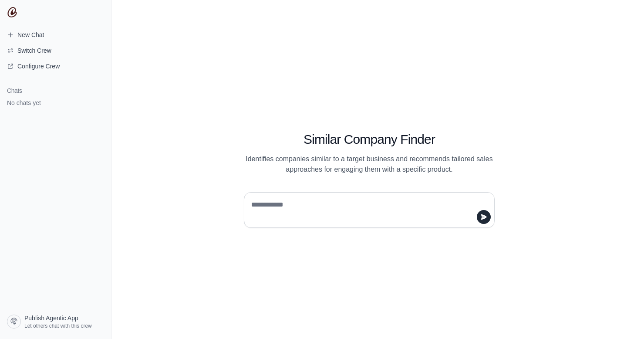
click at [162, 124] on div "Similar Company Finder Identifies companies similar to a target business and re…" at bounding box center [369, 169] width 516 height 339
click at [485, 80] on div "Similar Company Finder Identifies companies similar to a target business and re…" at bounding box center [369, 169] width 516 height 339
click at [163, 159] on div "Similar Company Finder Identifies companies similar to a target business and re…" at bounding box center [369, 169] width 516 height 339
click at [58, 322] on span "Let others chat with this crew" at bounding box center [57, 325] width 67 height 7
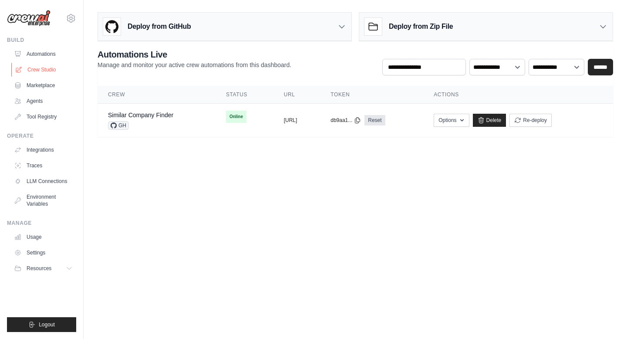
click at [45, 72] on link "Crew Studio" at bounding box center [44, 70] width 66 height 14
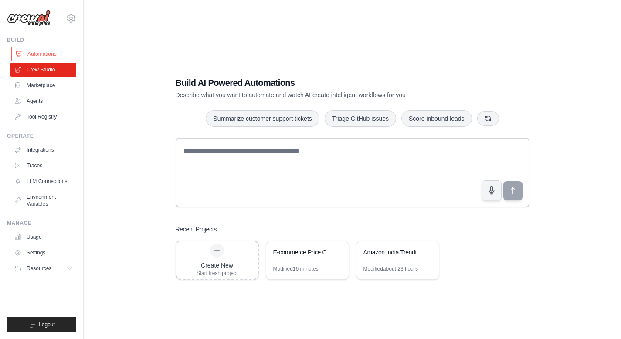
click at [43, 53] on link "Automations" at bounding box center [44, 54] width 66 height 14
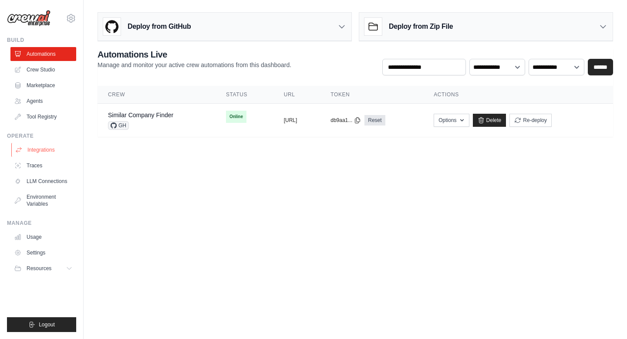
click at [47, 150] on link "Integrations" at bounding box center [44, 150] width 66 height 14
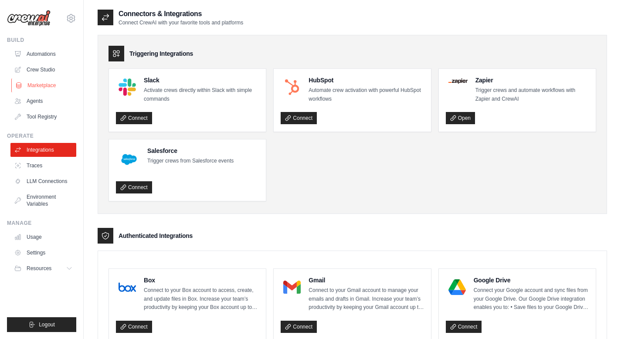
click at [50, 88] on link "Marketplace" at bounding box center [44, 85] width 66 height 14
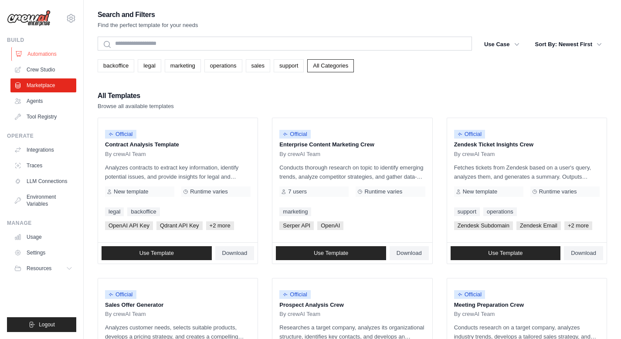
click at [48, 54] on link "Automations" at bounding box center [44, 54] width 66 height 14
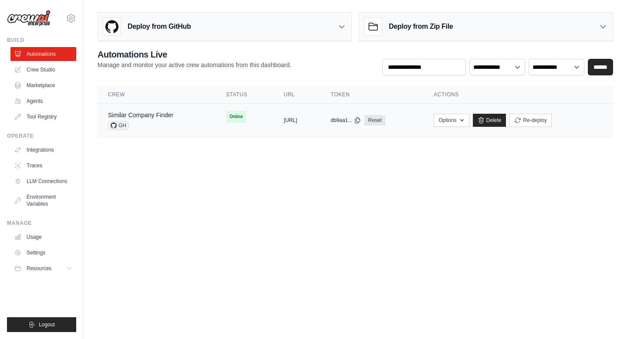
click at [156, 116] on link "Similar Company Finder" at bounding box center [140, 114] width 65 height 7
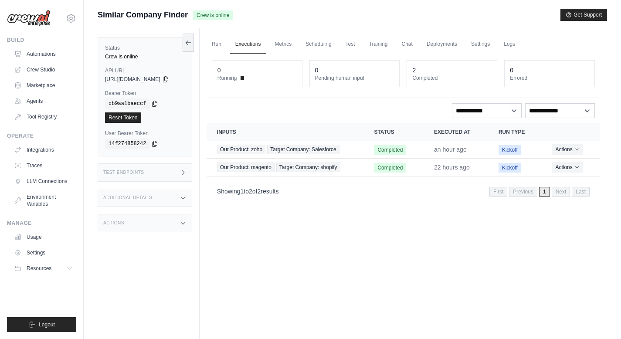
click at [292, 235] on div "Run Executions Metrics Scheduling Test Training Chat Deployments Settings Logs …" at bounding box center [402, 197] width 407 height 339
click at [283, 230] on div "Run Executions Metrics Scheduling Test Training Chat Deployments Settings Logs …" at bounding box center [402, 197] width 407 height 339
click at [226, 45] on link "Run" at bounding box center [216, 44] width 20 height 18
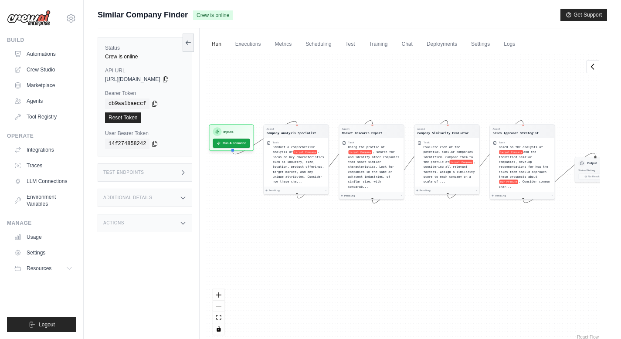
drag, startPoint x: 262, startPoint y: 272, endPoint x: 273, endPoint y: 236, distance: 37.2
click at [273, 236] on div "Agent Company Analysis Specialist Task Conduct a comprehensive analysis of targ…" at bounding box center [402, 197] width 393 height 288
click at [194, 47] on button at bounding box center [187, 42] width 11 height 18
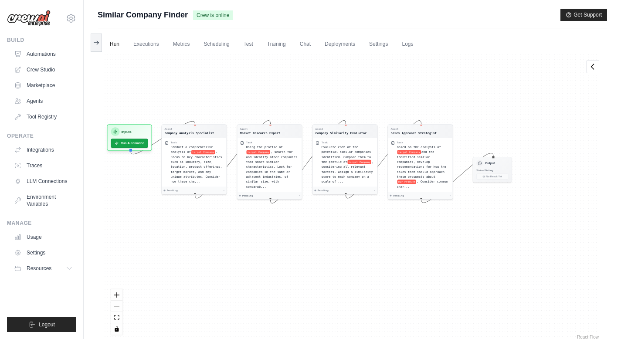
click at [157, 85] on div "Agent Company Analysis Specialist Task Conduct a comprehensive analysis of targ…" at bounding box center [352, 197] width 495 height 288
click at [95, 73] on div "Submit a support request Describe your issue or question * Please be specific a…" at bounding box center [352, 188] width 537 height 358
click at [93, 84] on div "Submit a support request Describe your issue or question * Please be specific a…" at bounding box center [352, 188] width 537 height 358
click at [593, 71] on button at bounding box center [592, 66] width 13 height 13
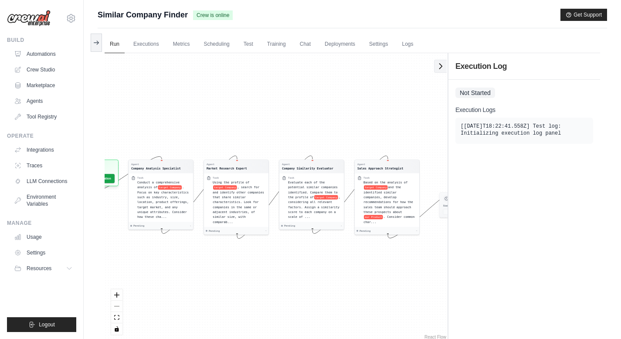
click at [439, 67] on icon at bounding box center [440, 66] width 9 height 9
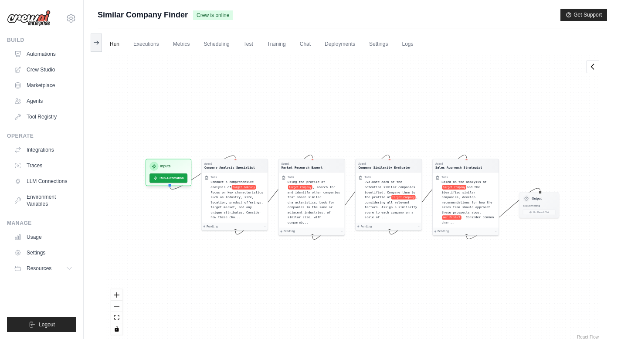
click at [222, 270] on div "Agent Company Analysis Specialist Task Conduct a comprehensive analysis of targ…" at bounding box center [352, 197] width 495 height 288
click at [346, 300] on div "Agent Company Analysis Specialist Task Conduct a comprehensive analysis of targ…" at bounding box center [352, 197] width 495 height 288
